Goal: Task Accomplishment & Management: Use online tool/utility

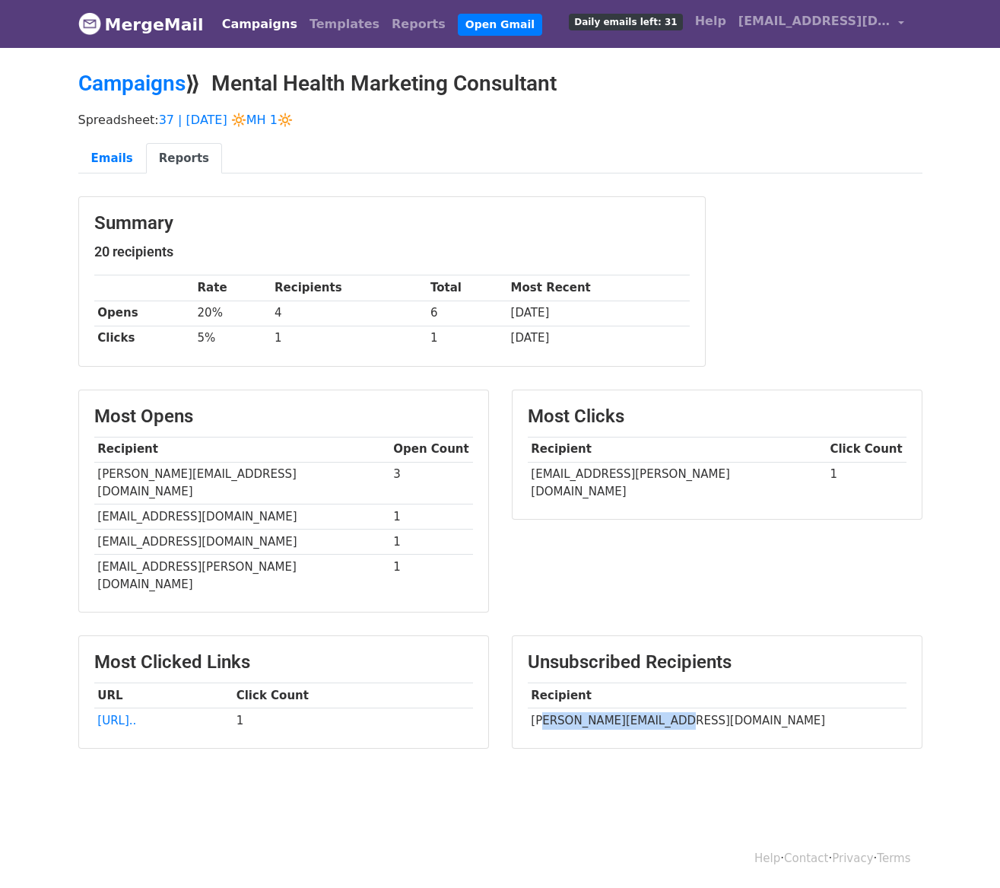
drag, startPoint x: 542, startPoint y: 685, endPoint x: 676, endPoint y: 682, distance: 133.9
click at [676, 707] on td "hannah@freedompsychcenter.com" at bounding box center [717, 719] width 379 height 25
copy td "nnah@freedompsychcent"
